Goal: Navigation & Orientation: Find specific page/section

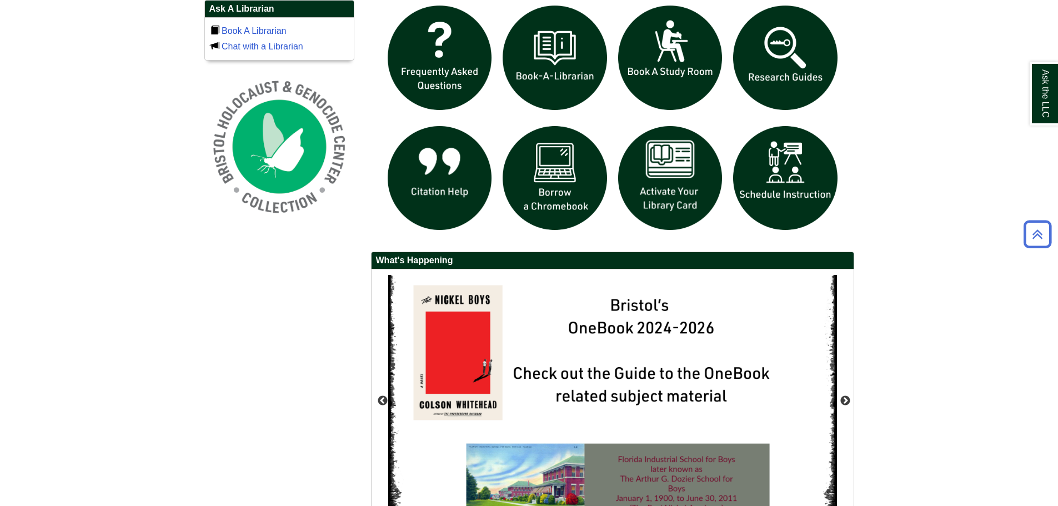
scroll to position [914, 0]
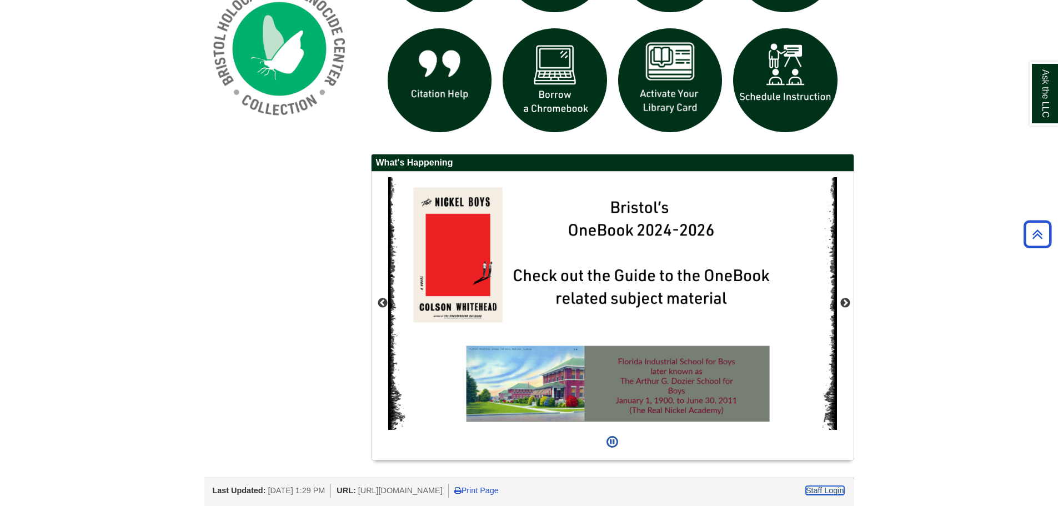
click at [827, 491] on link "Staff Login" at bounding box center [825, 490] width 38 height 9
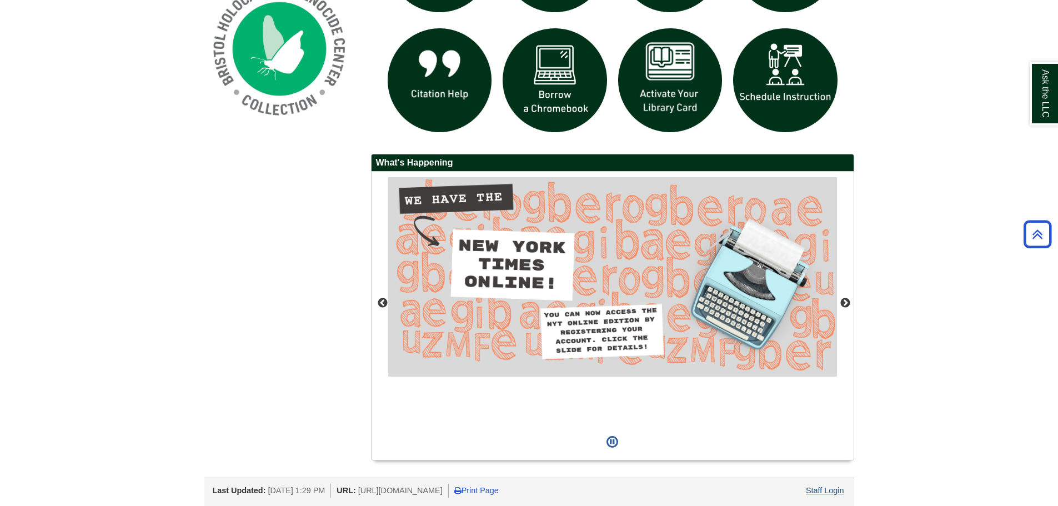
scroll to position [913, 0]
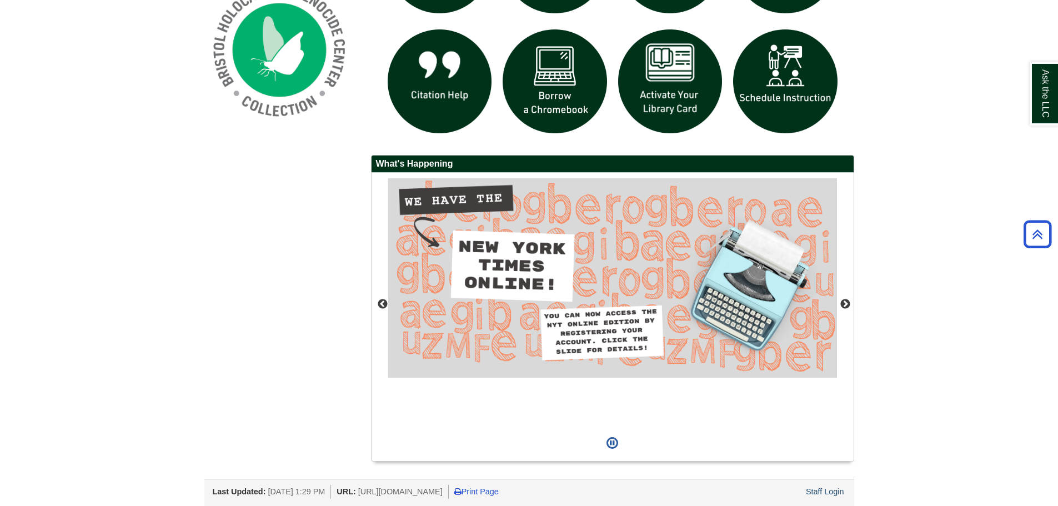
click at [0, 0] on div "Ask the LLC" at bounding box center [0, 0] width 0 height 0
click at [832, 497] on div "Staff Login" at bounding box center [825, 492] width 42 height 14
click at [832, 493] on link "Staff Login" at bounding box center [825, 491] width 38 height 9
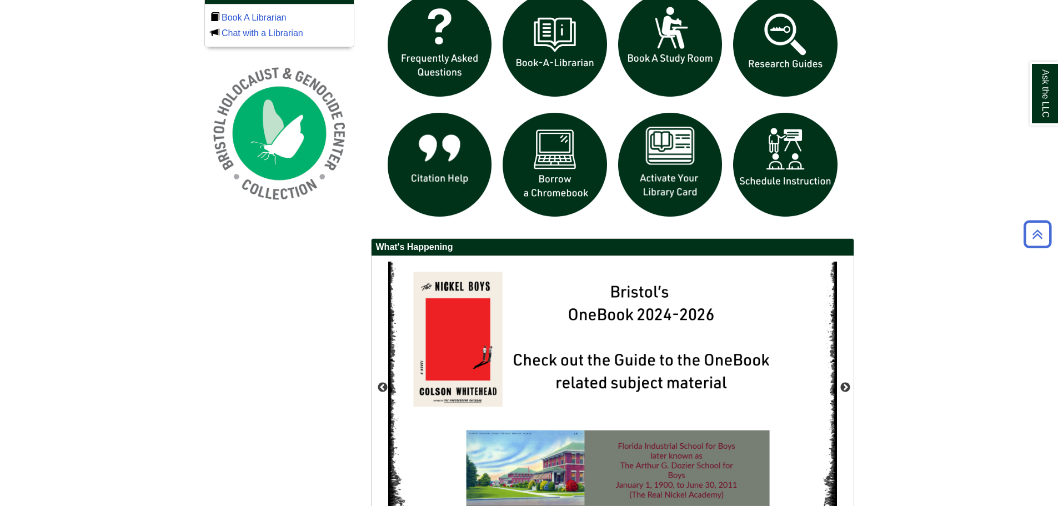
scroll to position [914, 0]
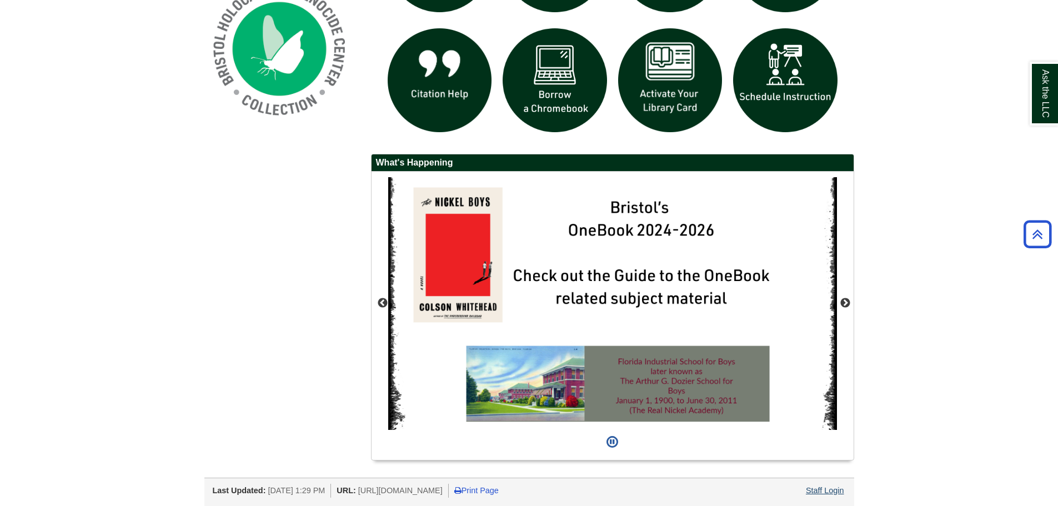
click at [822, 485] on div "Staff Login" at bounding box center [825, 491] width 42 height 14
click at [823, 496] on div "Staff Login" at bounding box center [825, 491] width 42 height 14
click at [823, 494] on link "Staff Login" at bounding box center [825, 490] width 38 height 9
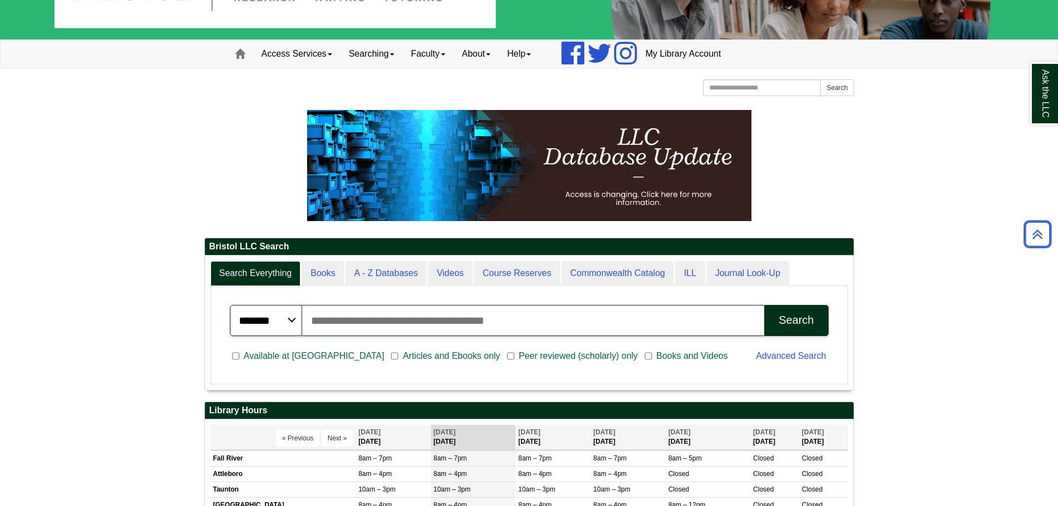
scroll to position [0, 0]
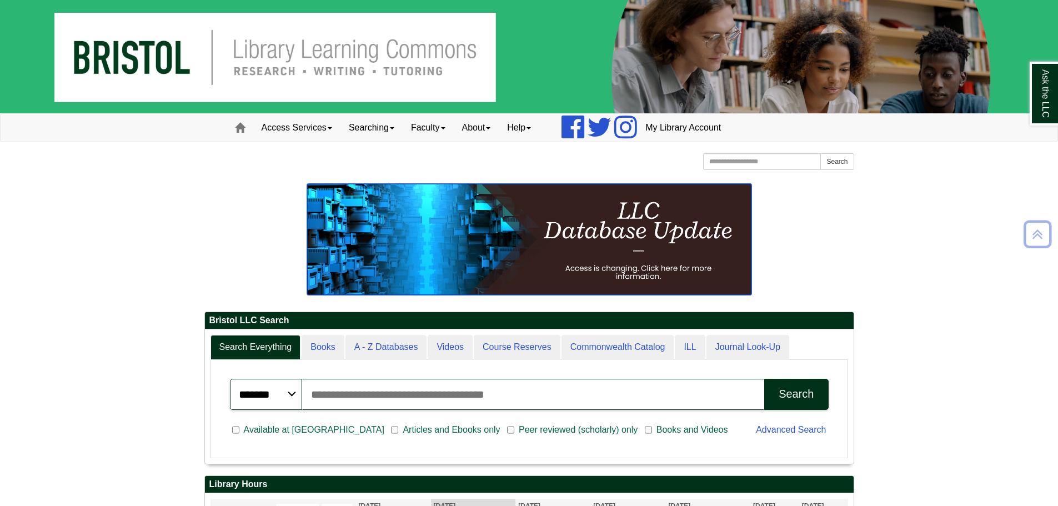
click at [658, 243] on img at bounding box center [529, 239] width 444 height 111
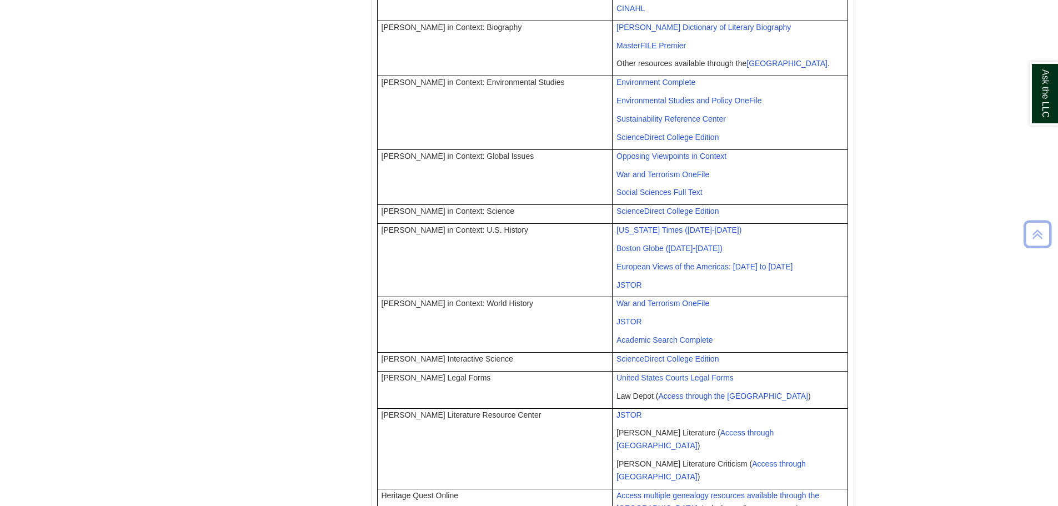
scroll to position [677, 0]
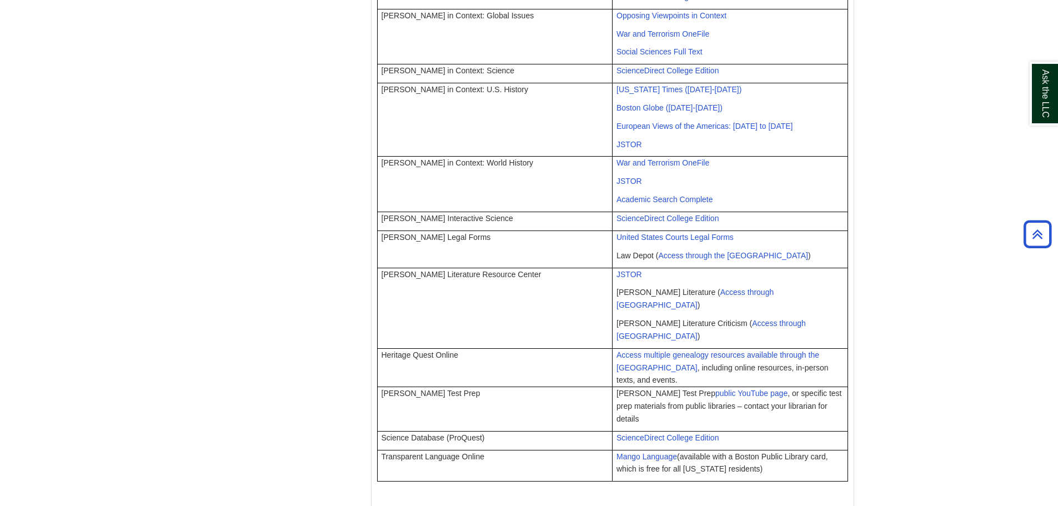
click at [336, 149] on div "Home Helpful Links News Release from the [US_STATE] Libraries Board of Library …" at bounding box center [529, 26] width 667 height 1010
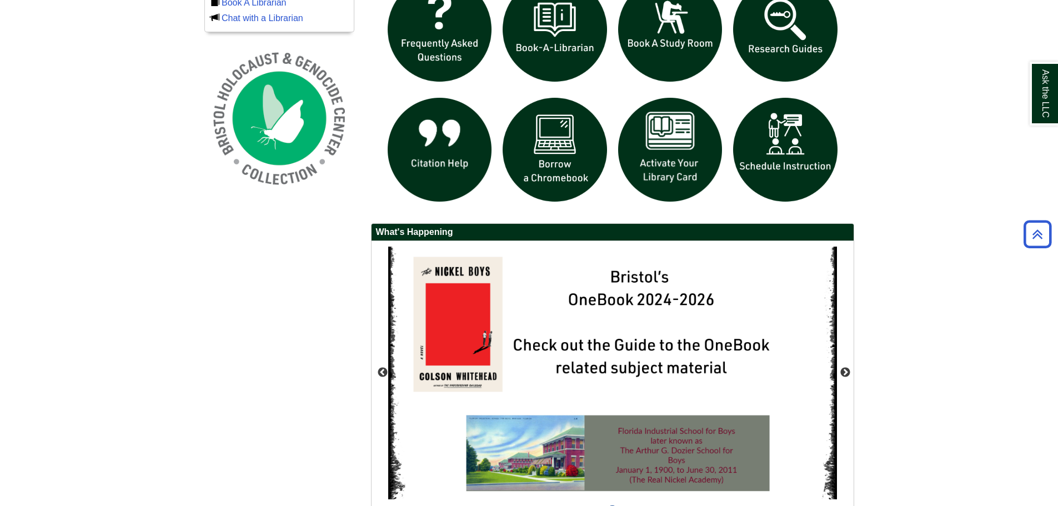
scroll to position [914, 0]
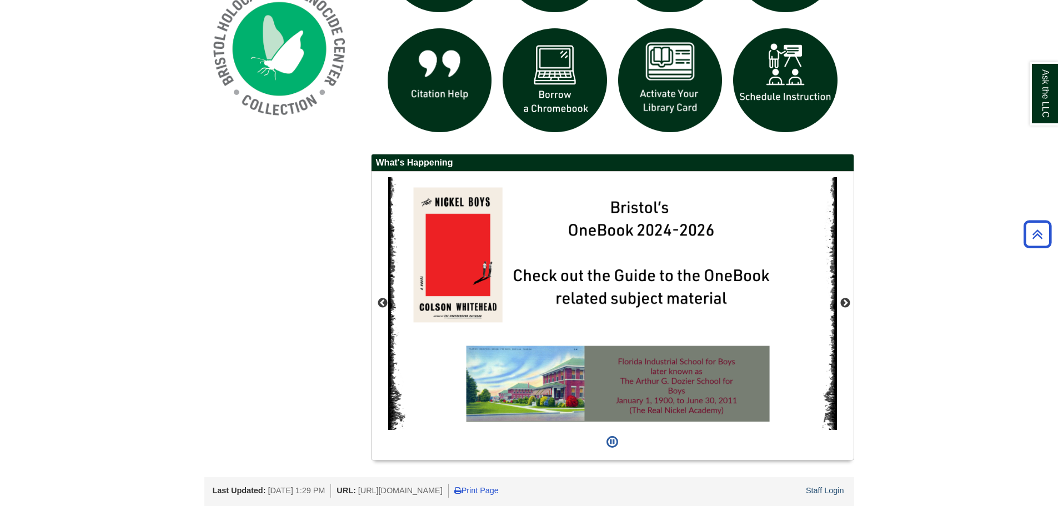
click at [820, 499] on div at bounding box center [529, 501] width 650 height 6
click at [823, 489] on link "Staff Login" at bounding box center [825, 490] width 38 height 9
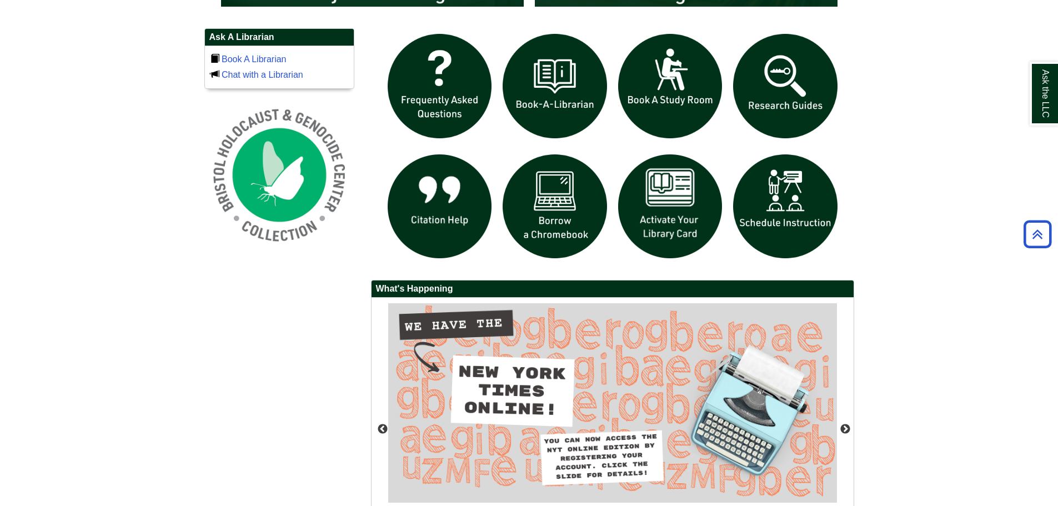
scroll to position [914, 0]
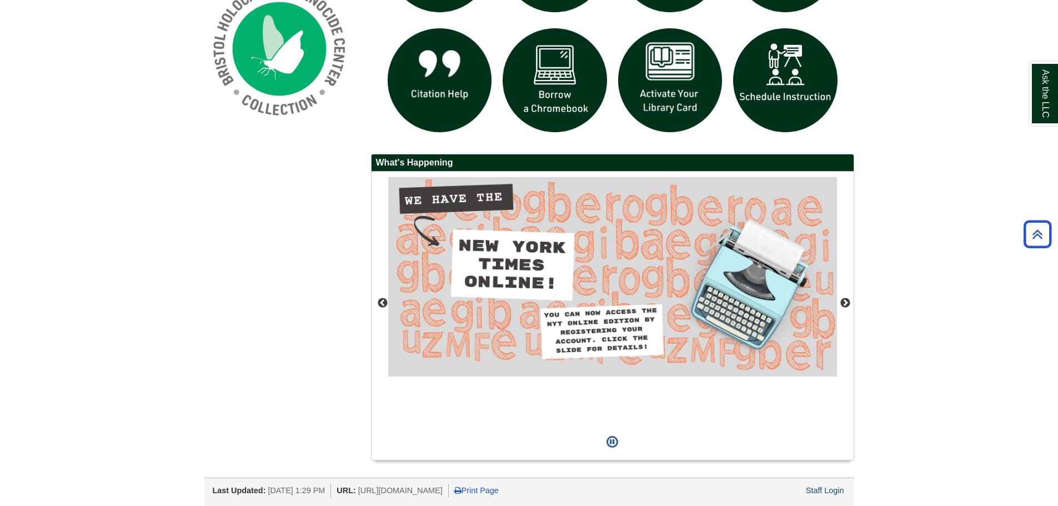
click at [822, 498] on div at bounding box center [529, 501] width 650 height 6
click at [822, 490] on link "Staff Login" at bounding box center [825, 490] width 38 height 9
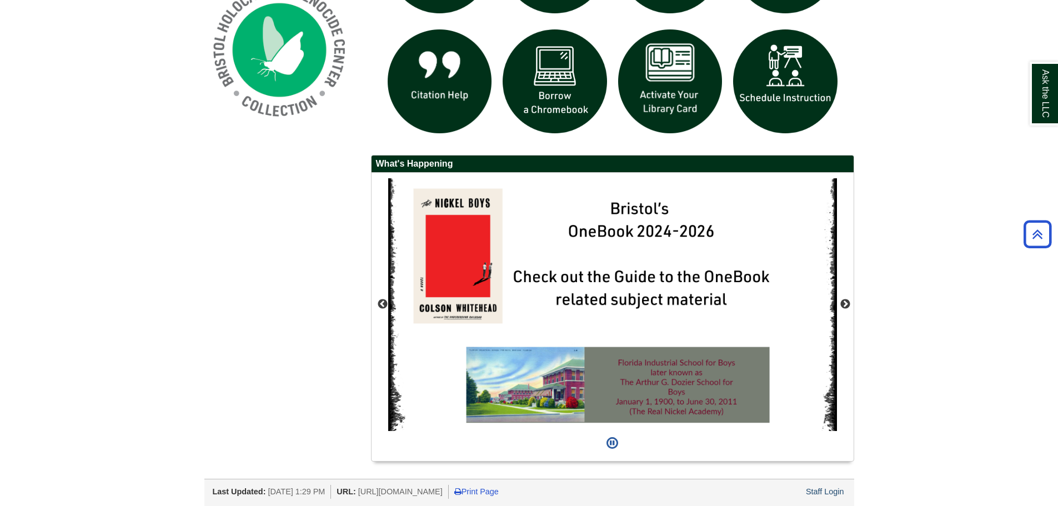
scroll to position [914, 0]
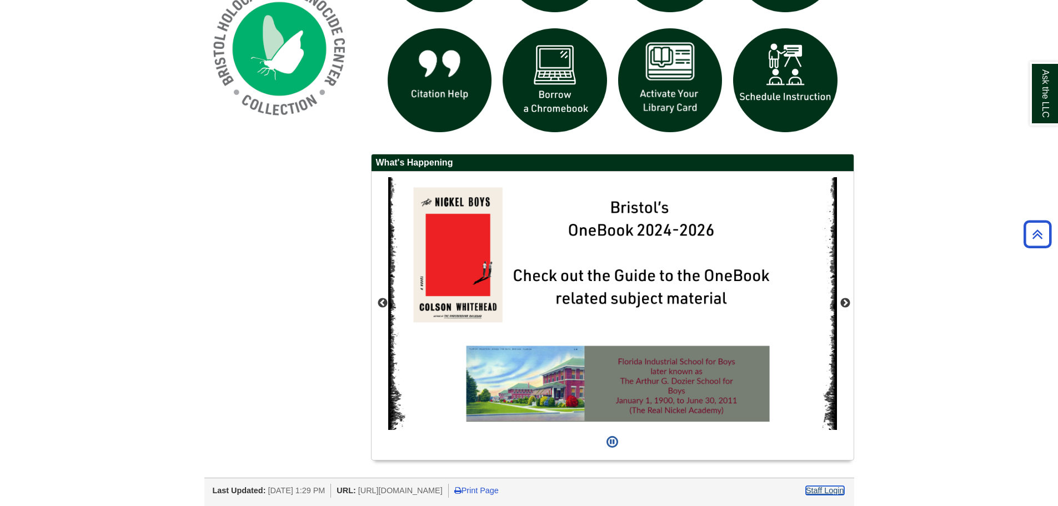
click at [838, 490] on link "Staff Login" at bounding box center [825, 490] width 38 height 9
